Goal: Task Accomplishment & Management: Manage account settings

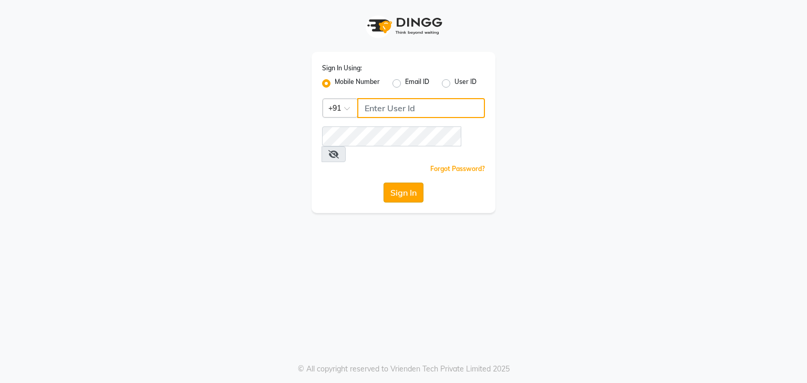
type input "9657711444"
click at [411, 183] on button "Sign In" at bounding box center [403, 193] width 40 height 20
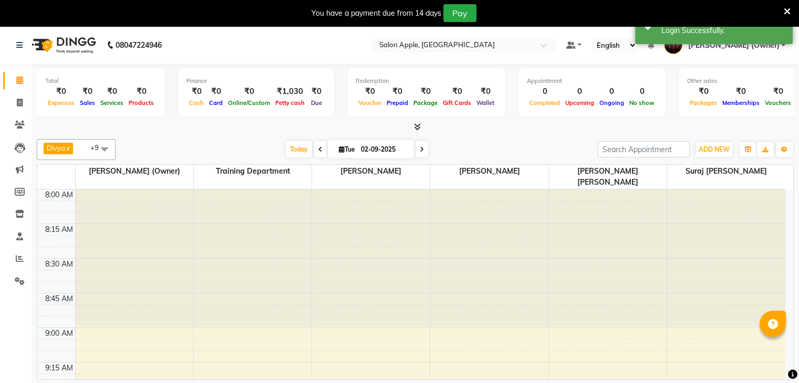
select select "en"
click at [782, 11] on div "You have a payment due from 14 days Pay" at bounding box center [393, 13] width 779 height 18
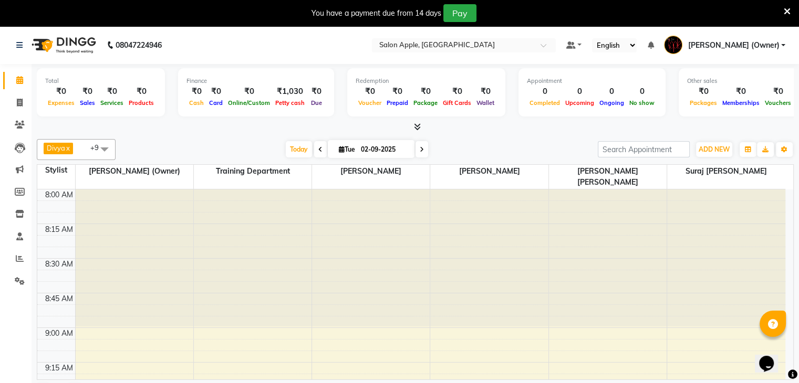
click at [788, 9] on icon at bounding box center [787, 11] width 7 height 9
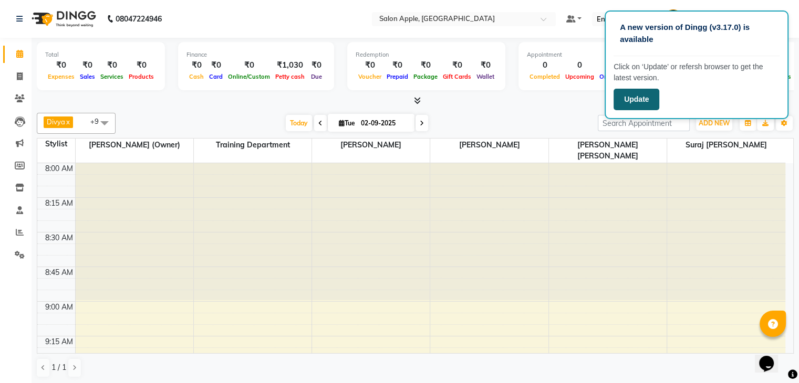
click at [643, 92] on button "Update" at bounding box center [636, 100] width 46 height 22
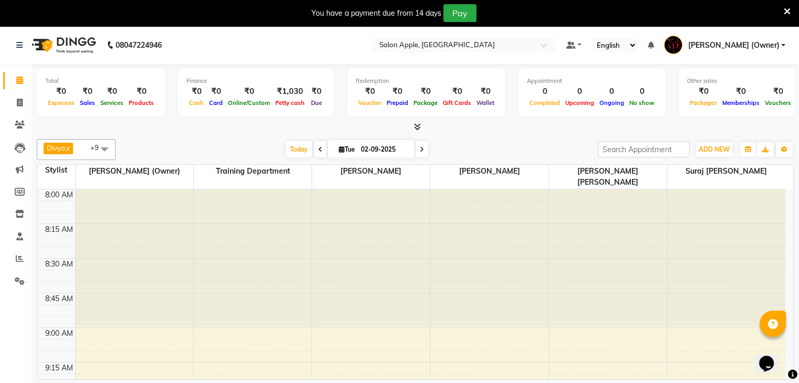
click at [789, 9] on icon at bounding box center [787, 11] width 7 height 9
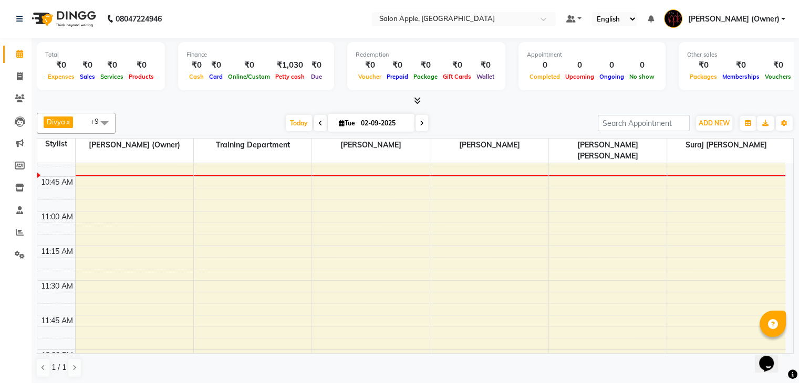
scroll to position [1, 0]
